Goal: Task Accomplishment & Management: Use online tool/utility

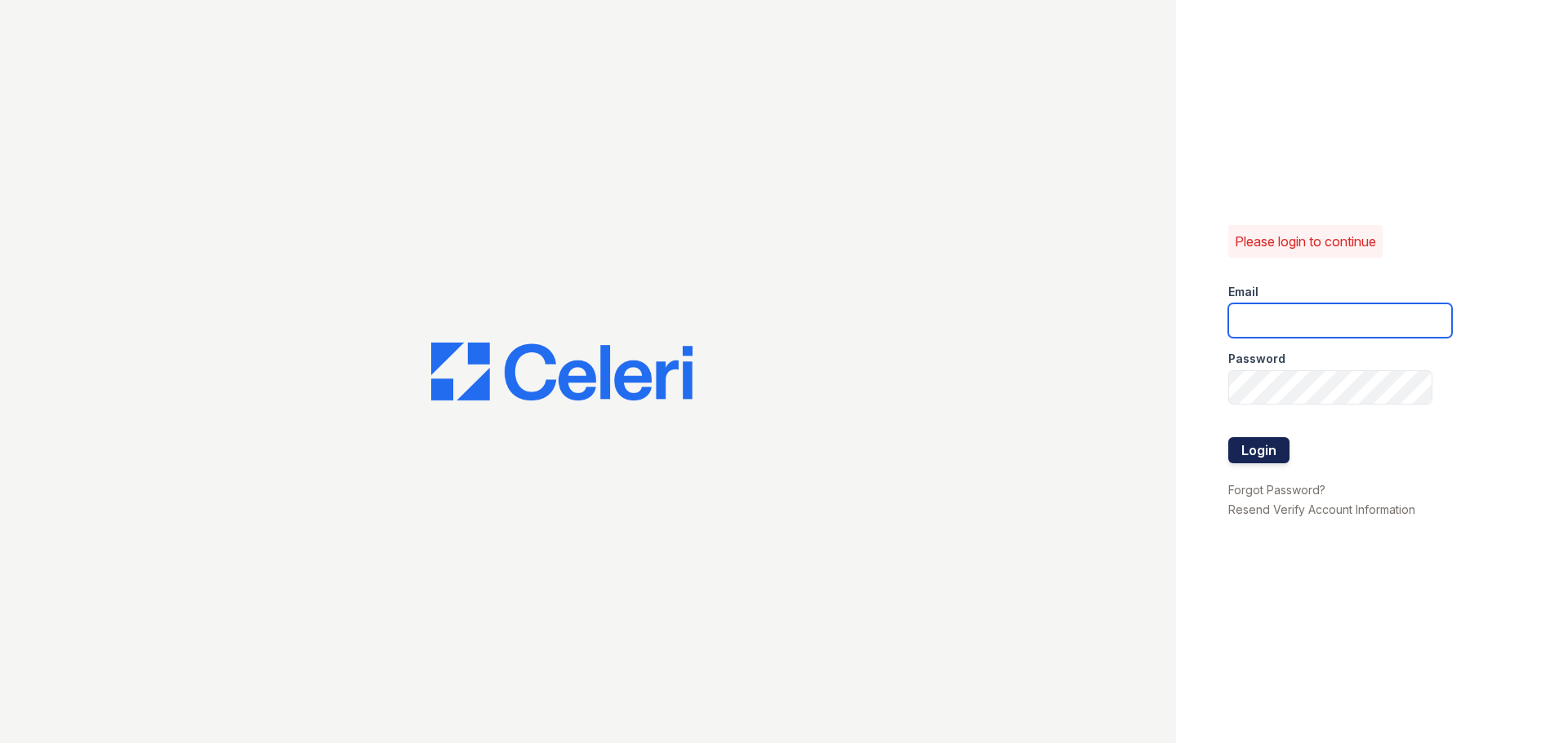
type input "renewwhitemarsh@trinity-pm.com"
click at [1250, 450] on button "Login" at bounding box center [1258, 450] width 61 height 26
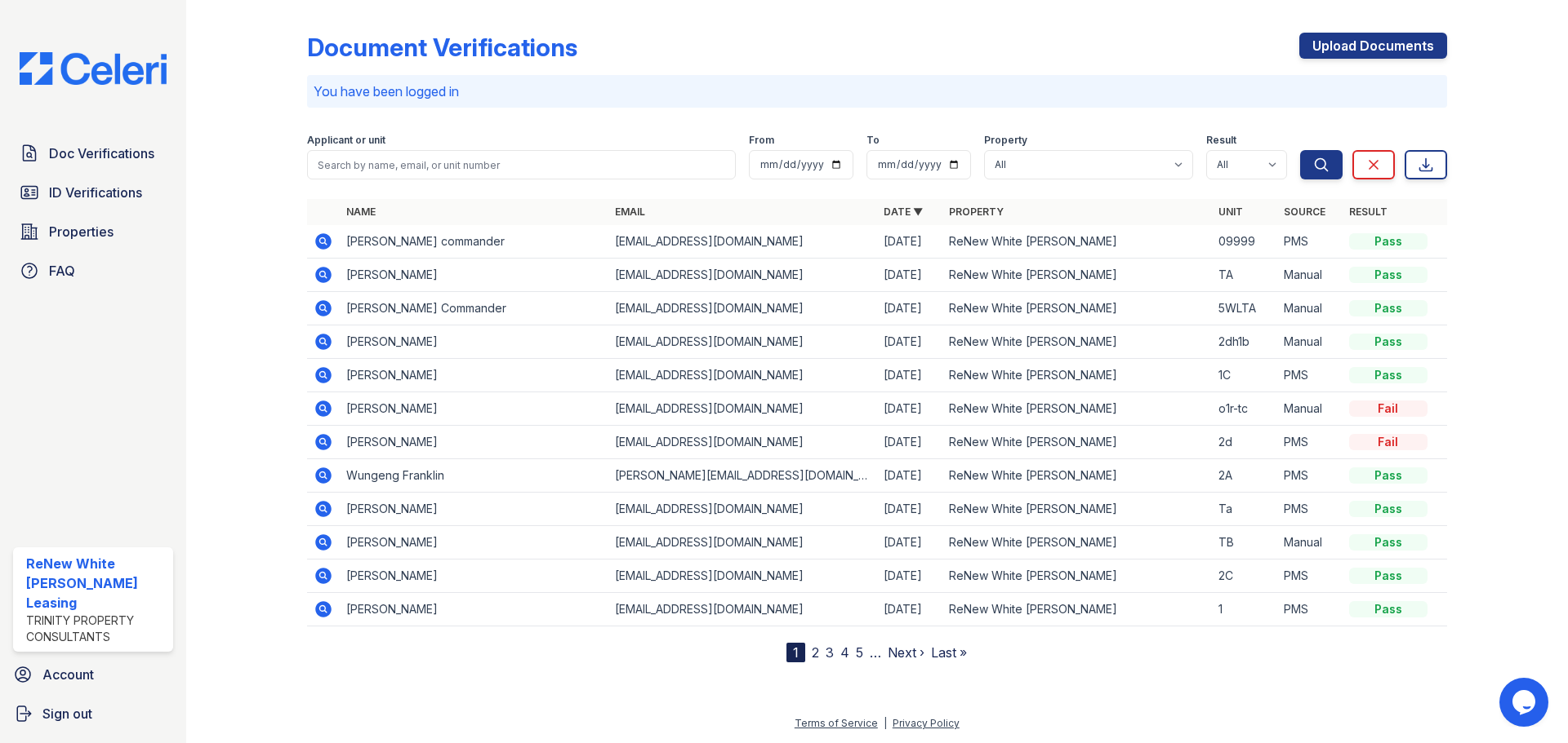
click at [323, 377] on icon at bounding box center [322, 374] width 4 height 4
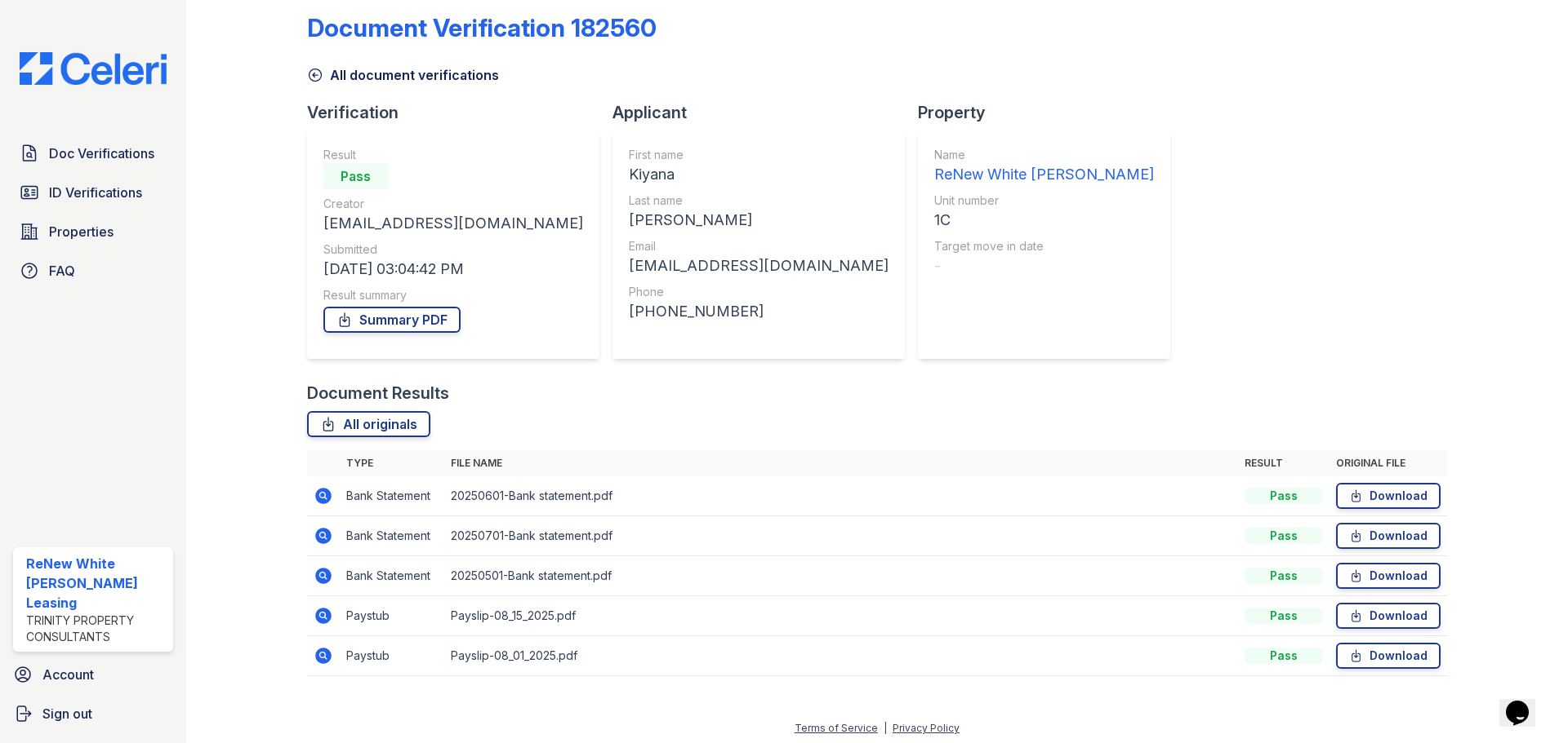
scroll to position [25, 0]
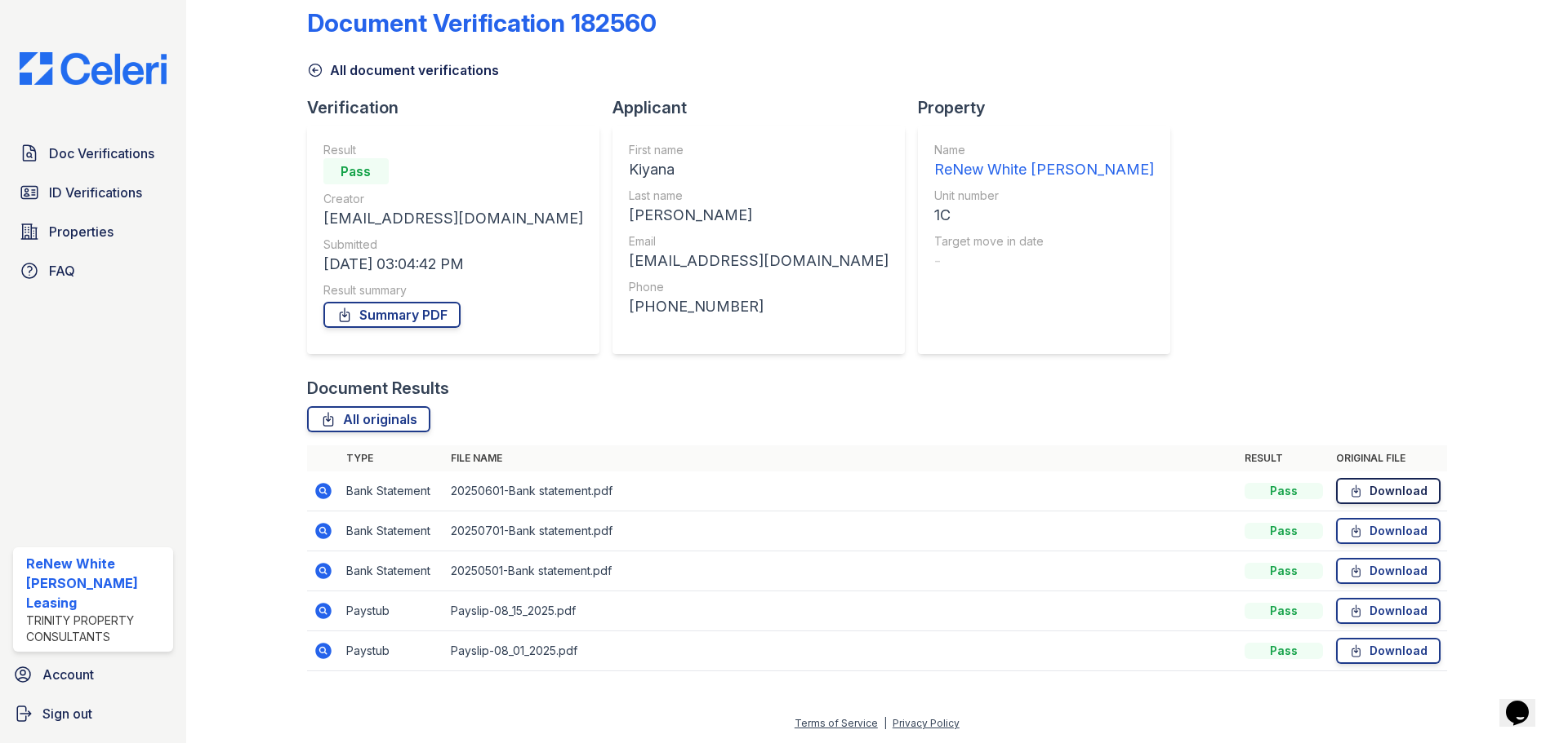
click at [1374, 494] on link "Download" at bounding box center [1387, 491] width 105 height 26
